Goal: Task Accomplishment & Management: Use online tool/utility

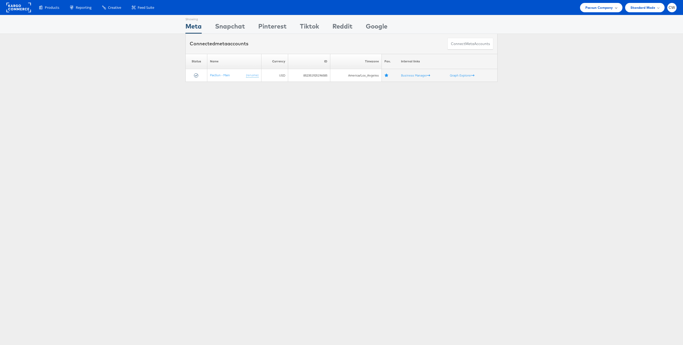
click at [600, 4] on div "Pacsun Company" at bounding box center [601, 7] width 42 height 9
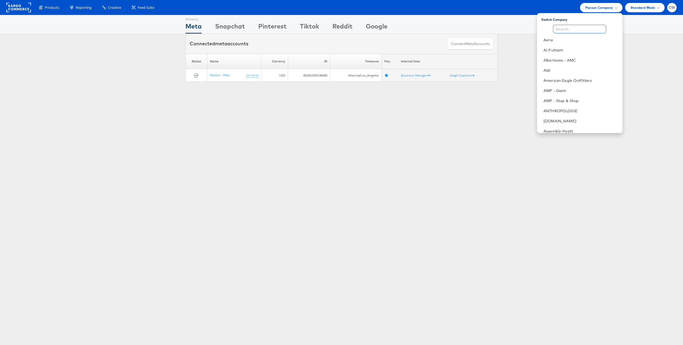
click at [588, 30] on input "text" at bounding box center [579, 29] width 53 height 9
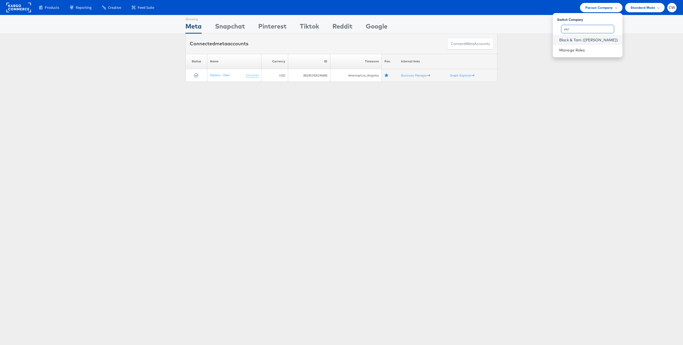
type input "ver"
click at [610, 42] on link "Block & Tam ([PERSON_NAME])" at bounding box center [588, 39] width 59 height 5
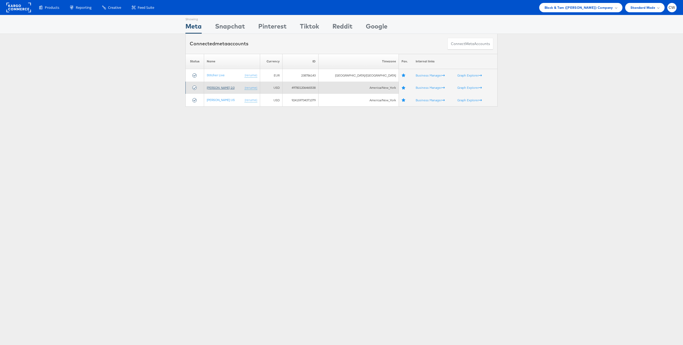
click at [226, 89] on link "[PERSON_NAME] 2.0" at bounding box center [221, 88] width 28 height 4
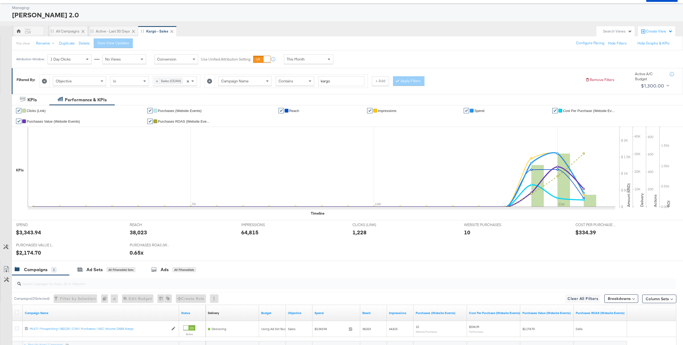
scroll to position [71, 0]
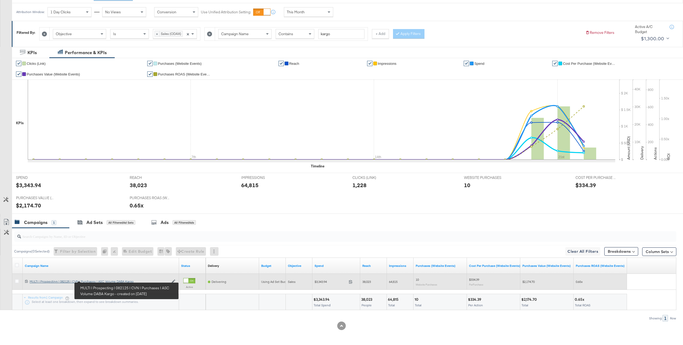
click at [94, 281] on div "MULTI | Prospecting | 082125 | CVN | Purchases | ASC Volume DABA Kargo MULTI | …" at bounding box center [99, 282] width 139 height 4
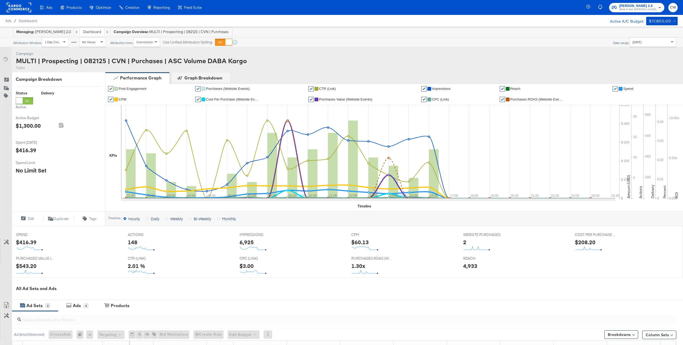
click at [644, 35] on div "Managing: [PERSON_NAME] 2.0 Dashboard Campaign Overview: MULTI | Prospecting | …" at bounding box center [341, 32] width 683 height 11
click at [643, 46] on div "[DATE]" at bounding box center [653, 42] width 46 height 9
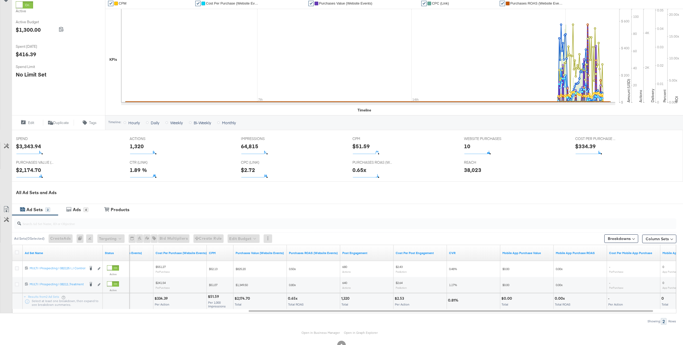
scroll to position [113, 0]
